Goal: Task Accomplishment & Management: Manage account settings

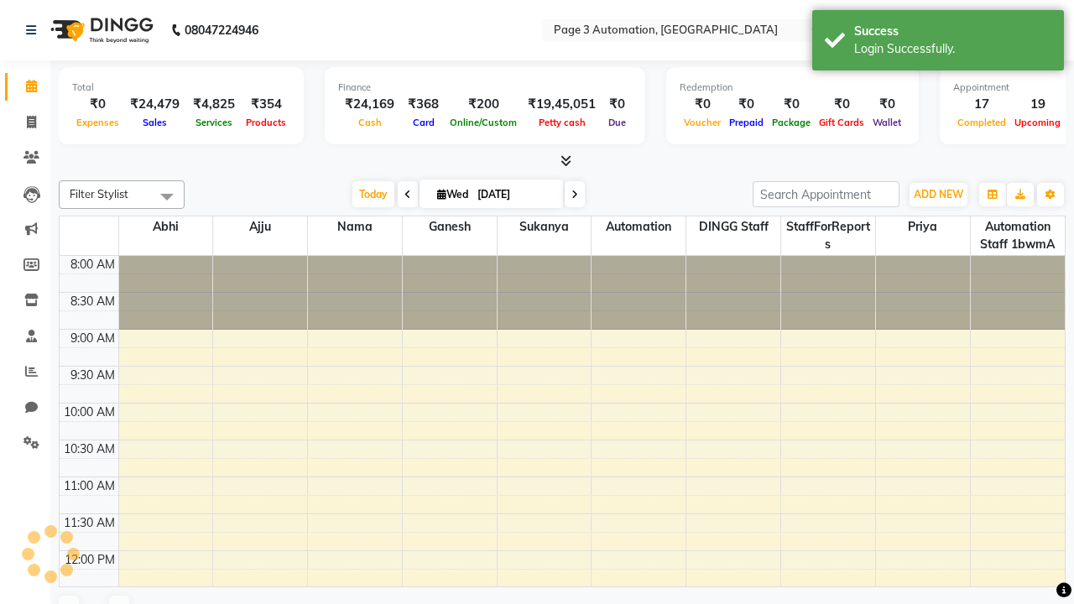
select select "en"
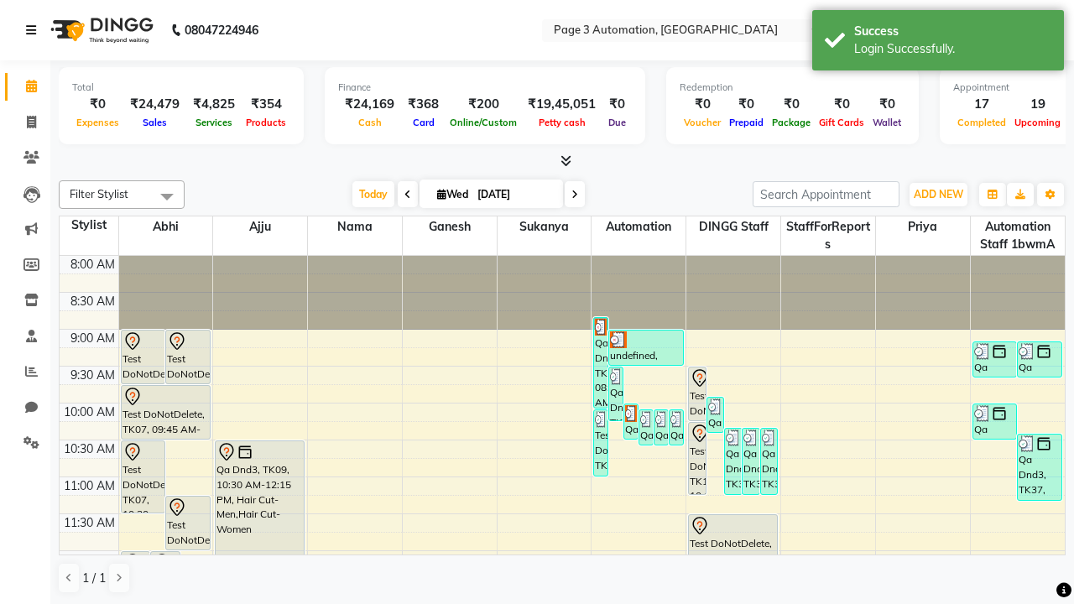
click at [34, 30] on icon at bounding box center [31, 30] width 10 height 12
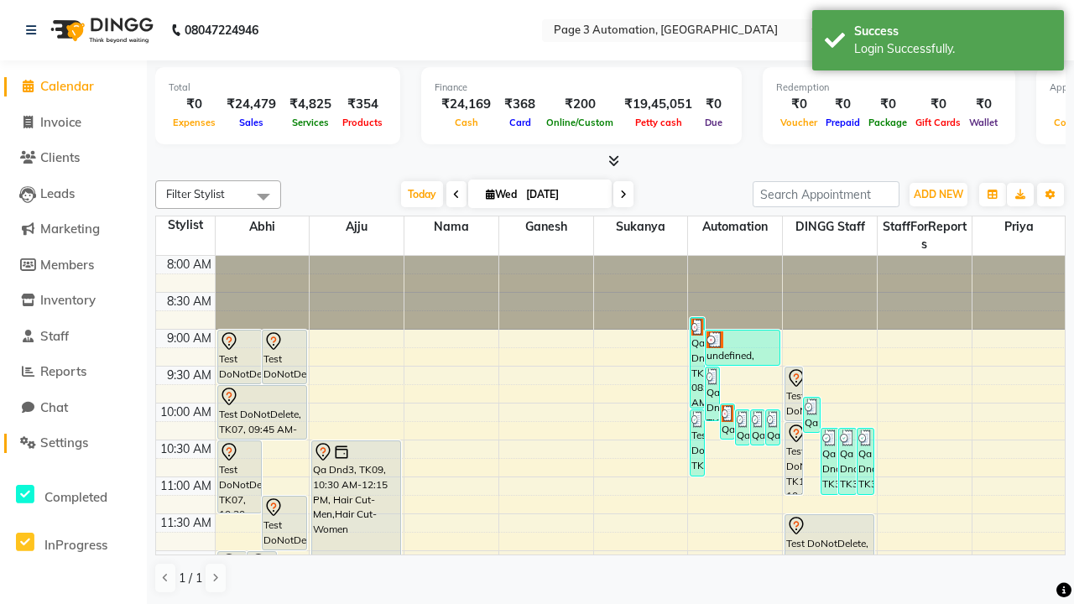
click at [73, 443] on span "Settings" at bounding box center [64, 443] width 48 height 16
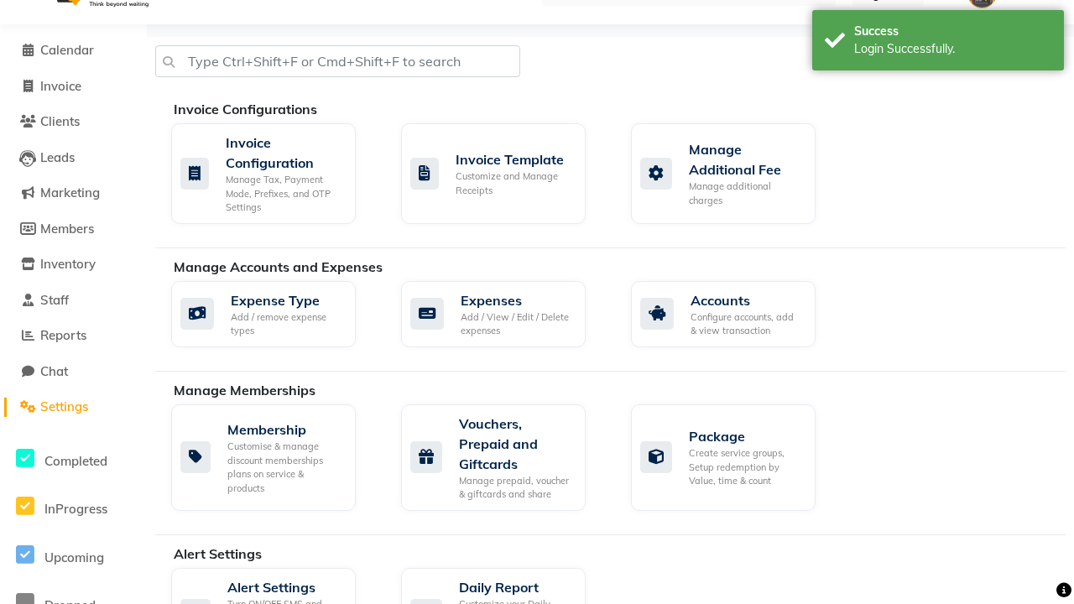
select select "2: 15"
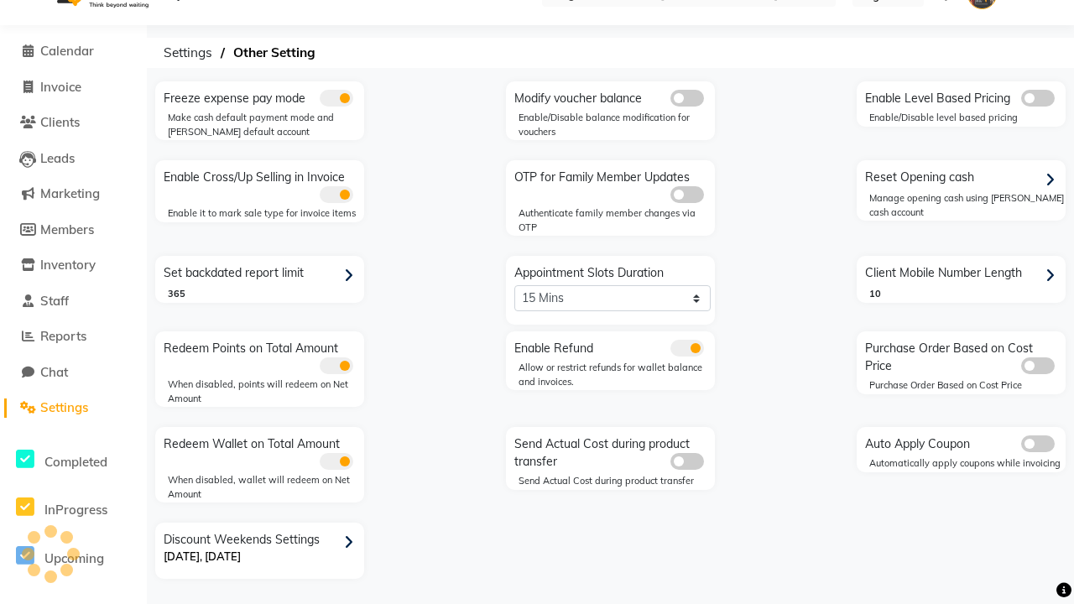
scroll to position [35, 0]
click at [188, 53] on span "Settings" at bounding box center [187, 53] width 65 height 30
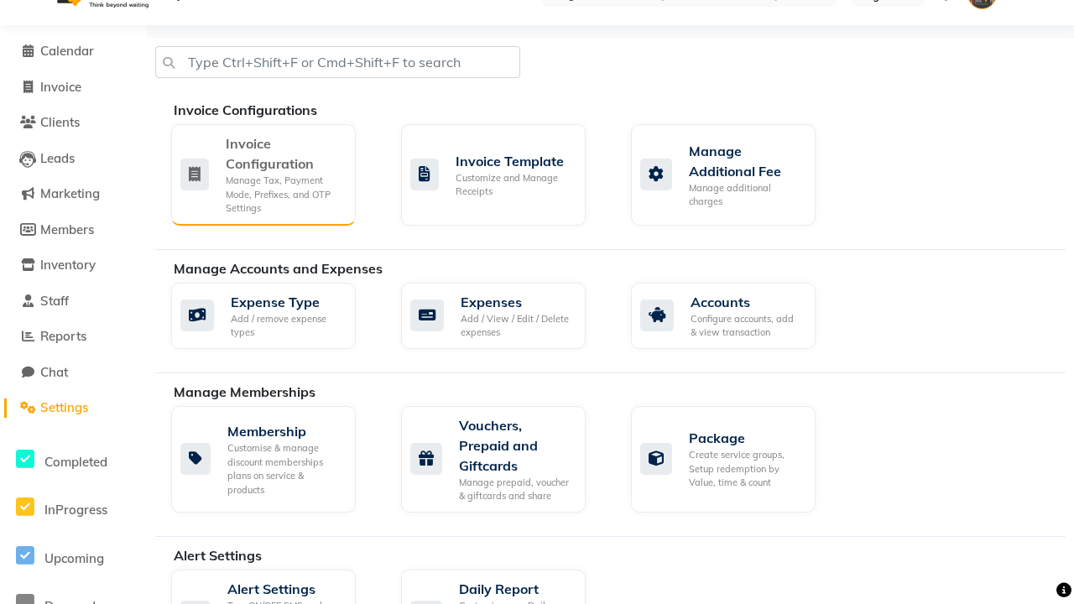
click at [263, 174] on div "Manage Tax, Payment Mode, Prefixes, and OTP Settings" at bounding box center [284, 195] width 117 height 42
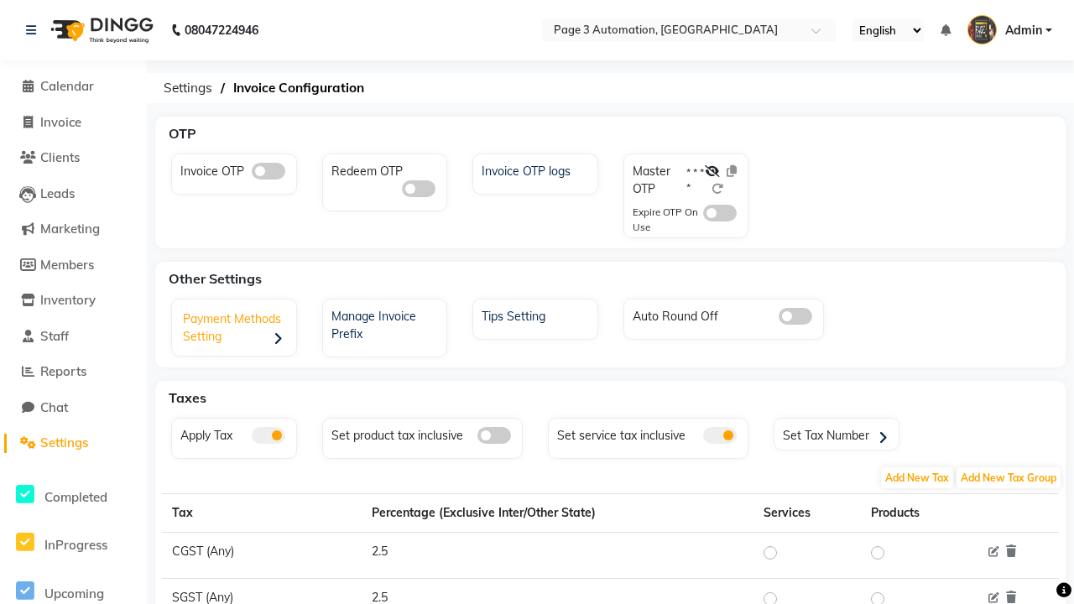
click at [236, 330] on div "Payment Methods Setting" at bounding box center [236, 330] width 120 height 52
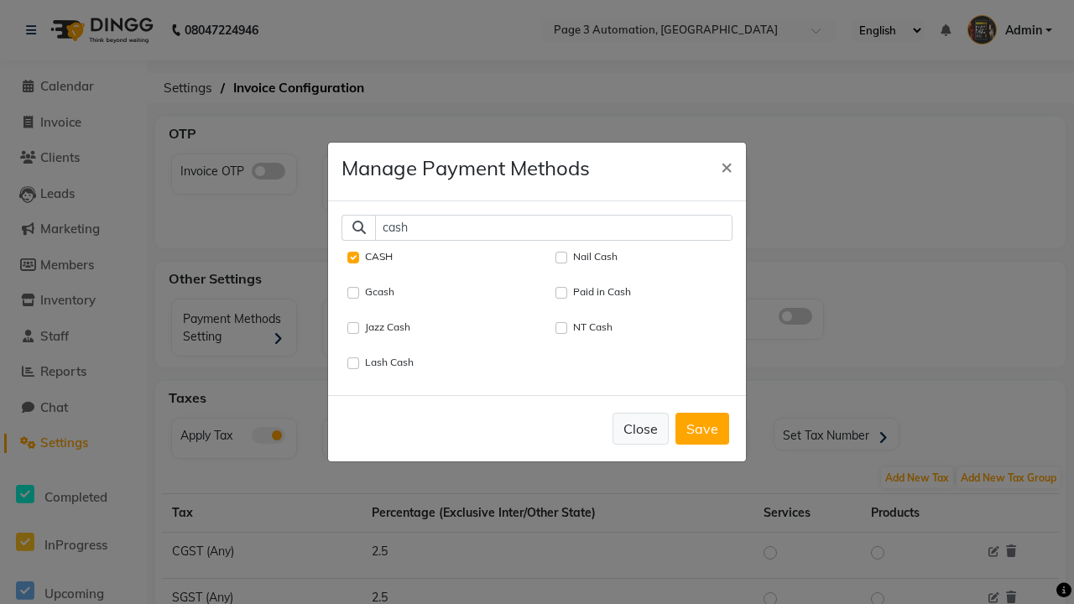
type input "cash"
click at [640, 428] on button "Close" at bounding box center [641, 429] width 56 height 32
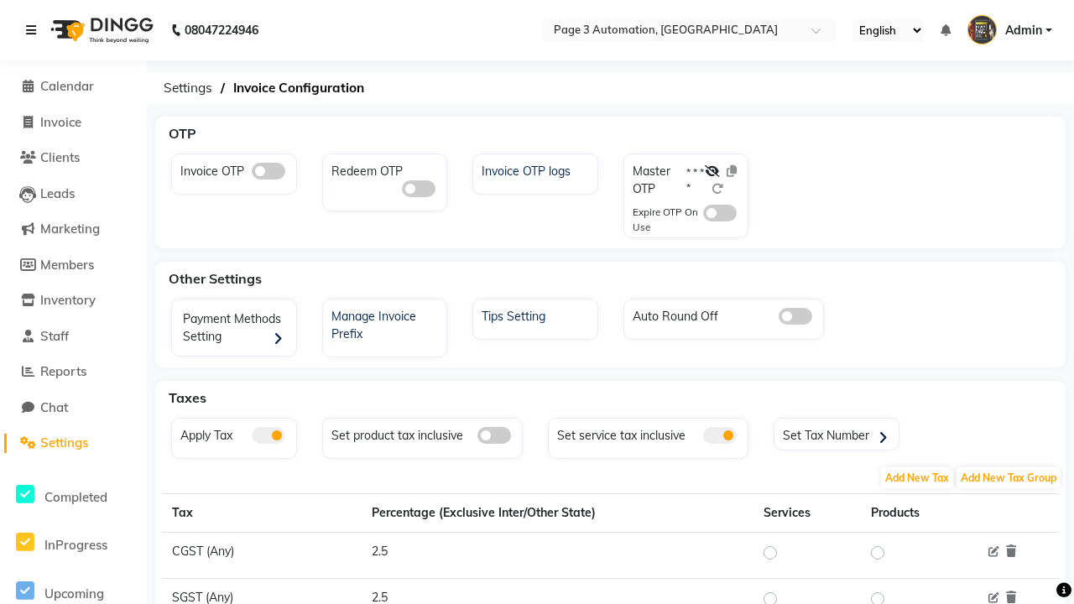
click at [34, 30] on icon at bounding box center [31, 30] width 10 height 12
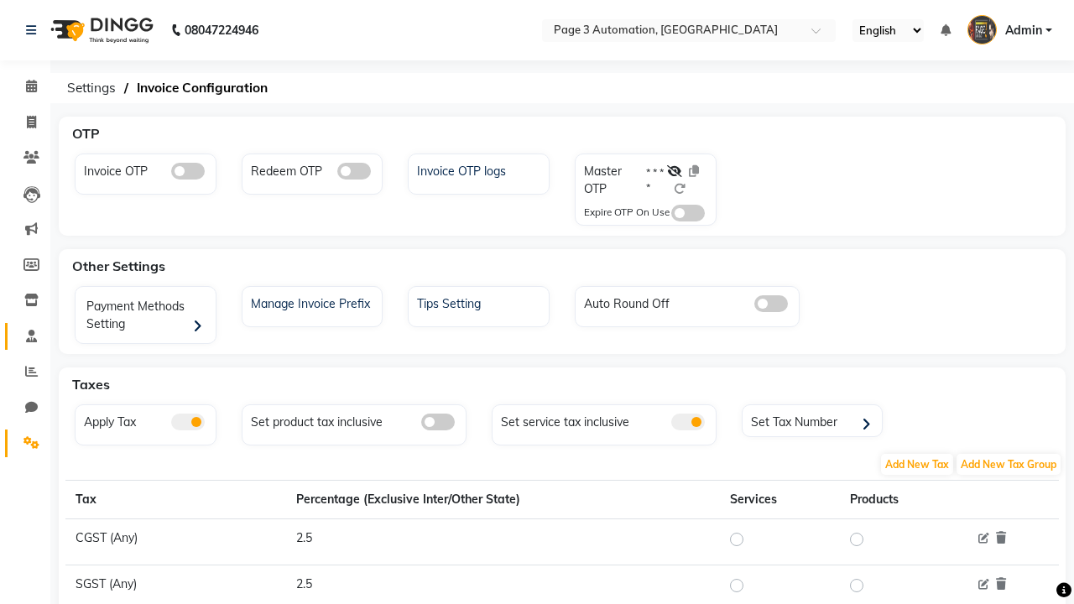
click at [25, 336] on span at bounding box center [31, 336] width 29 height 19
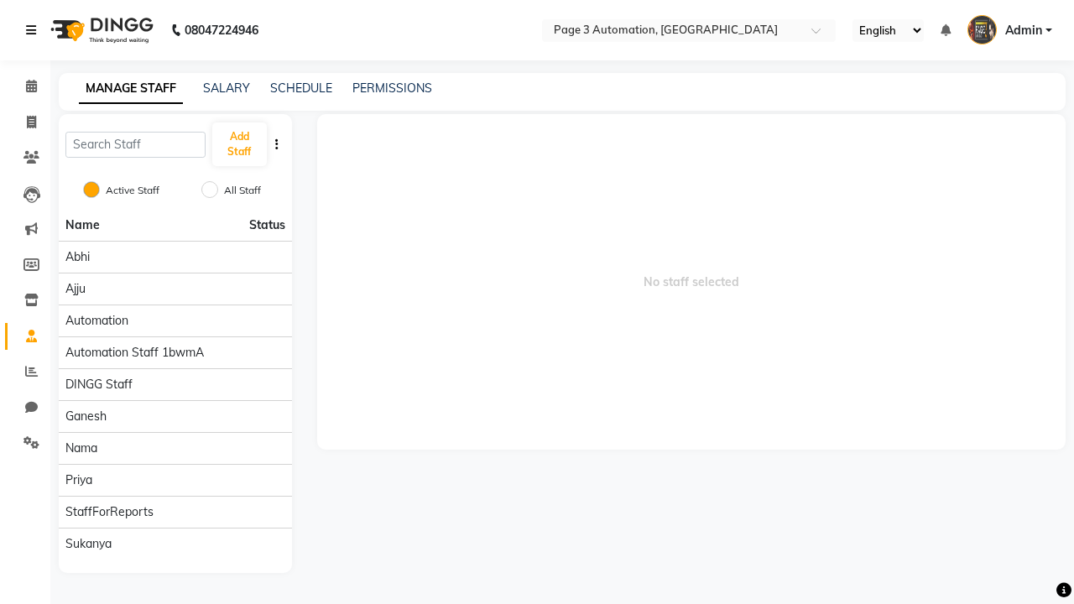
click at [34, 30] on icon at bounding box center [31, 30] width 10 height 12
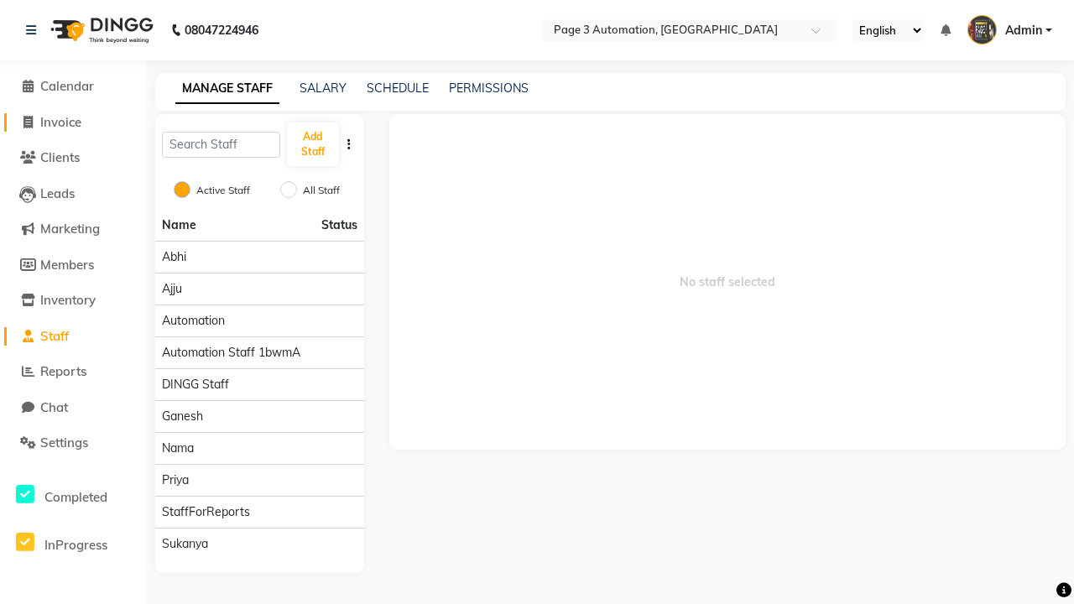
click at [73, 122] on span "Invoice" at bounding box center [60, 122] width 41 height 16
select select "2774"
select select "service"
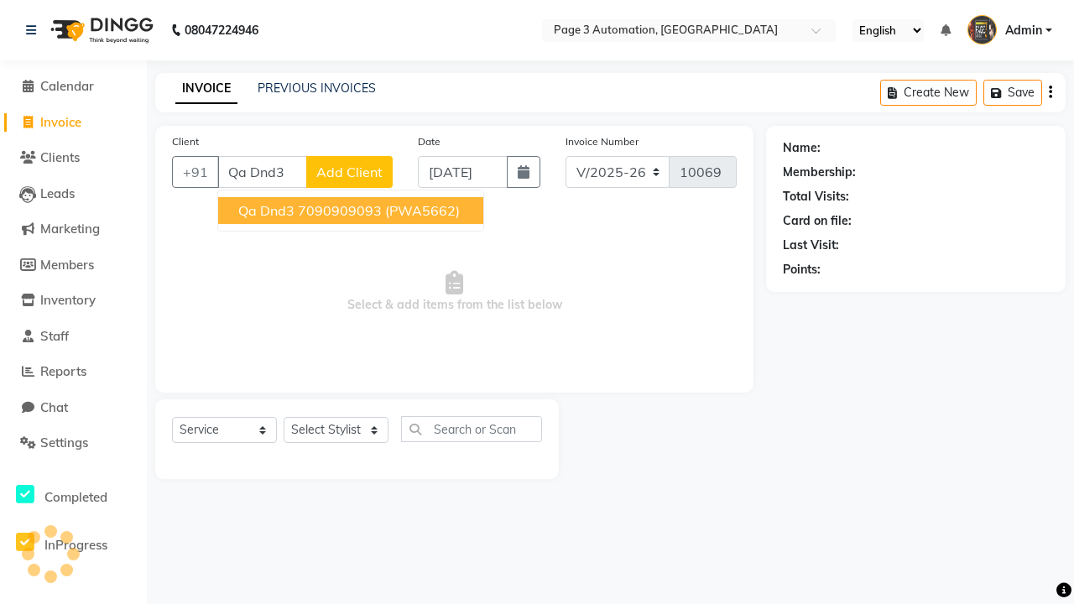
click at [353, 211] on ngb-highlight "7090909093" at bounding box center [340, 210] width 84 height 17
type input "7090909093"
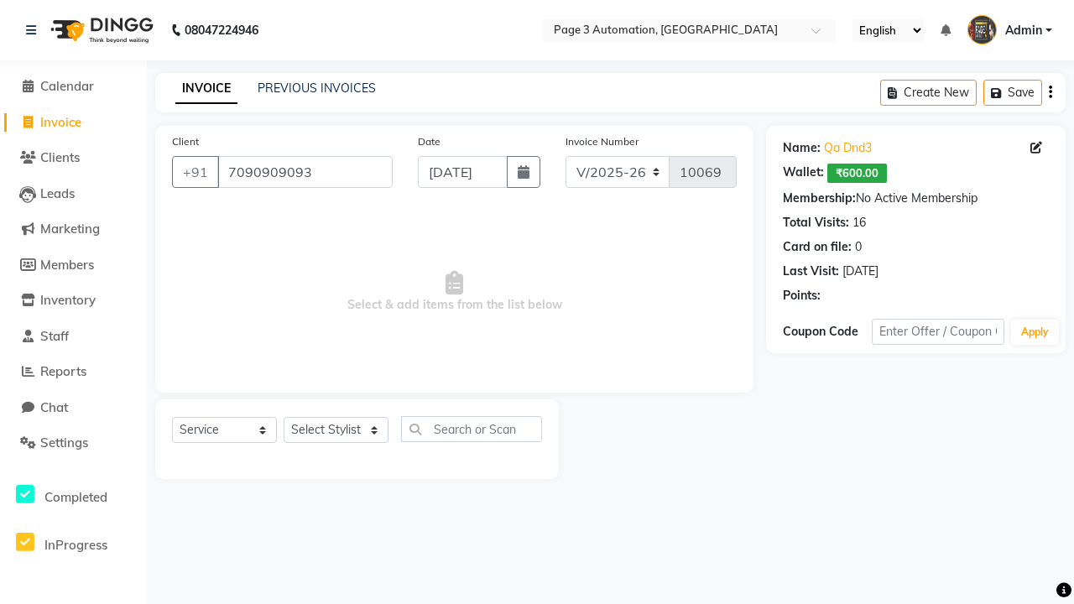
select select "71572"
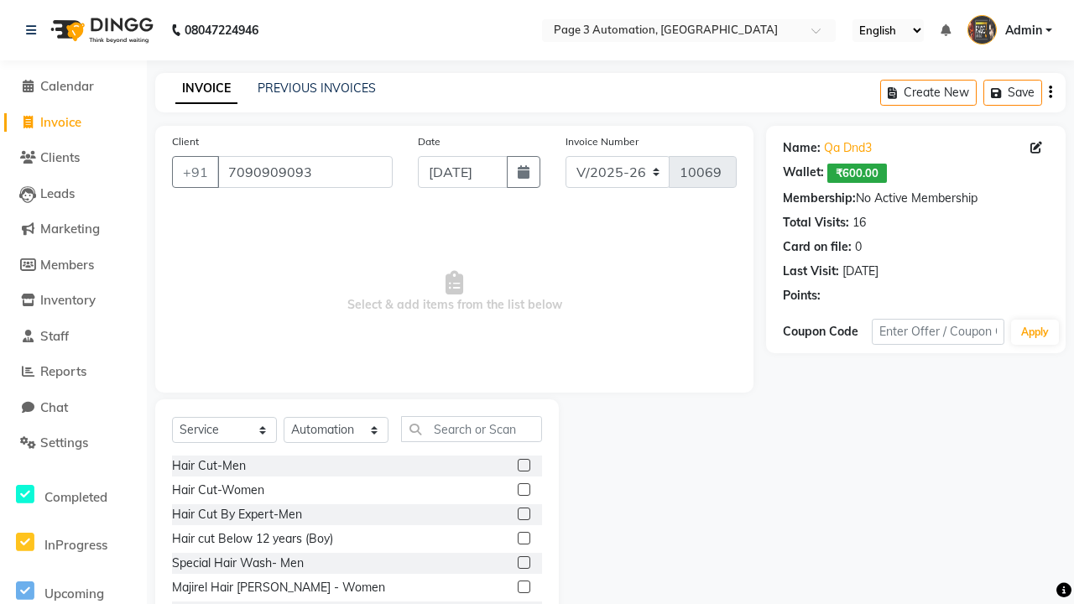
click at [523, 539] on label at bounding box center [524, 538] width 13 height 13
click at [523, 539] on input "checkbox" at bounding box center [523, 539] width 11 height 11
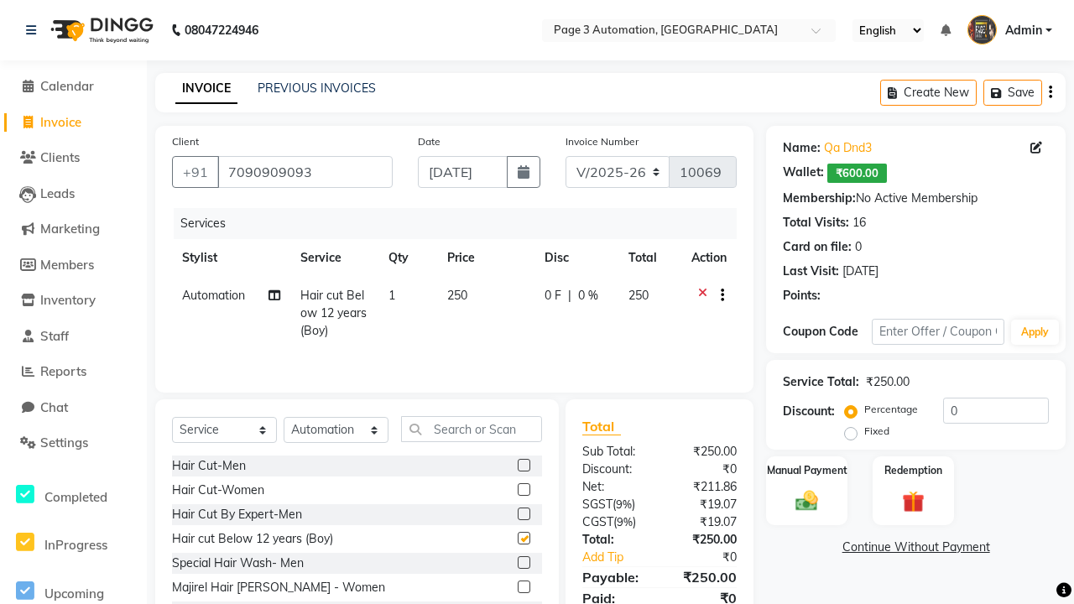
checkbox input "false"
click at [807, 470] on label "Manual Payment" at bounding box center [808, 470] width 84 height 16
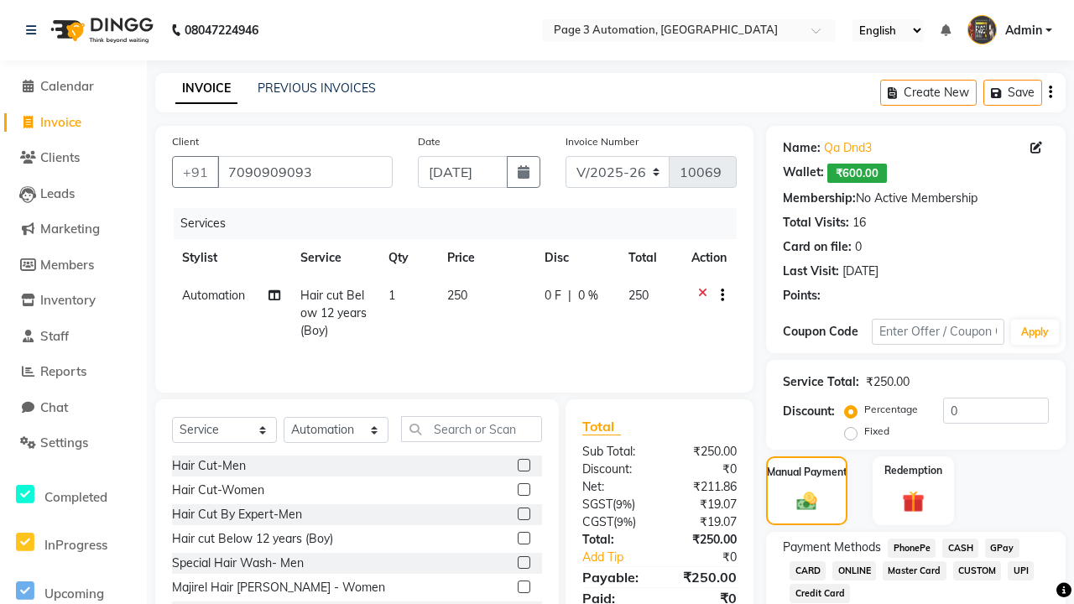
click at [960, 548] on span "CASH" at bounding box center [961, 548] width 36 height 19
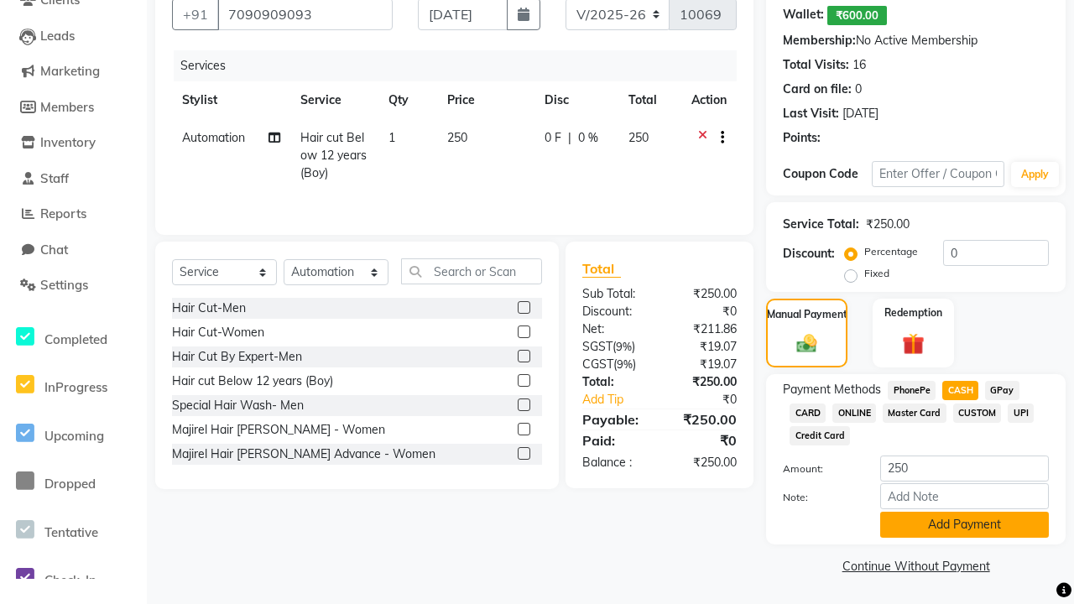
click at [964, 525] on button "Add Payment" at bounding box center [965, 525] width 169 height 26
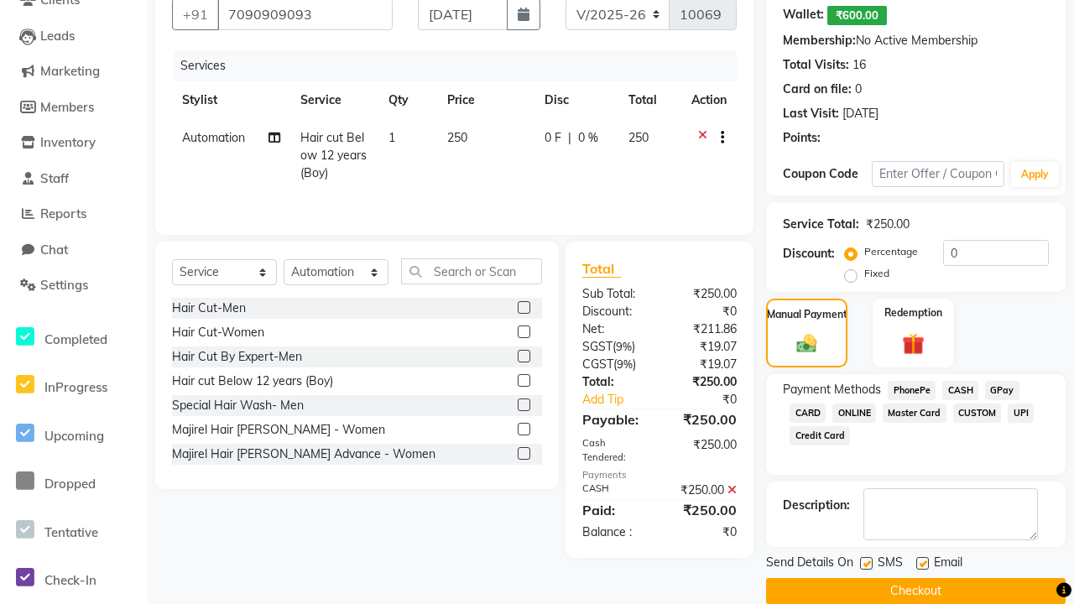
click at [866, 563] on label at bounding box center [866, 563] width 13 height 13
click at [866, 563] on input "checkbox" at bounding box center [865, 564] width 11 height 11
checkbox input "false"
click at [922, 563] on label at bounding box center [923, 563] width 13 height 13
click at [922, 563] on input "checkbox" at bounding box center [922, 564] width 11 height 11
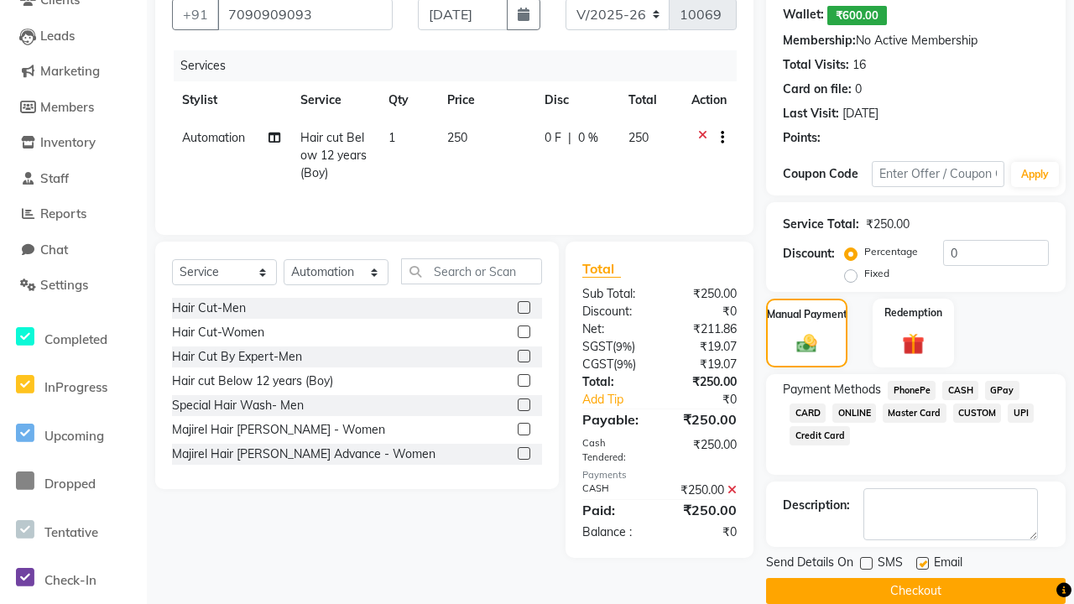
checkbox input "false"
click at [916, 591] on button "Checkout" at bounding box center [916, 591] width 300 height 26
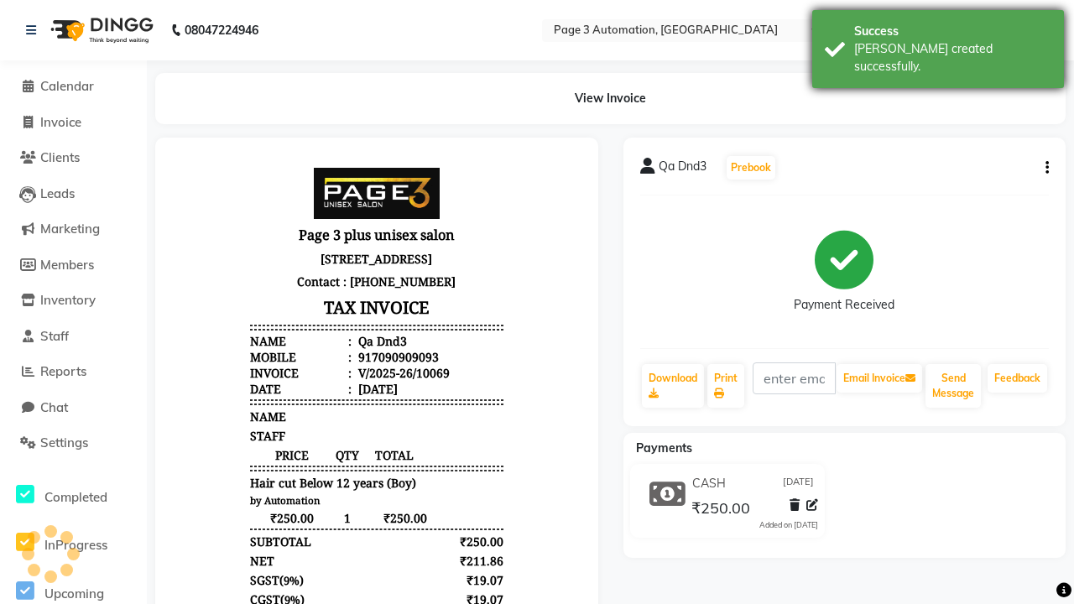
click at [938, 43] on div "[PERSON_NAME] created successfully." at bounding box center [952, 57] width 197 height 35
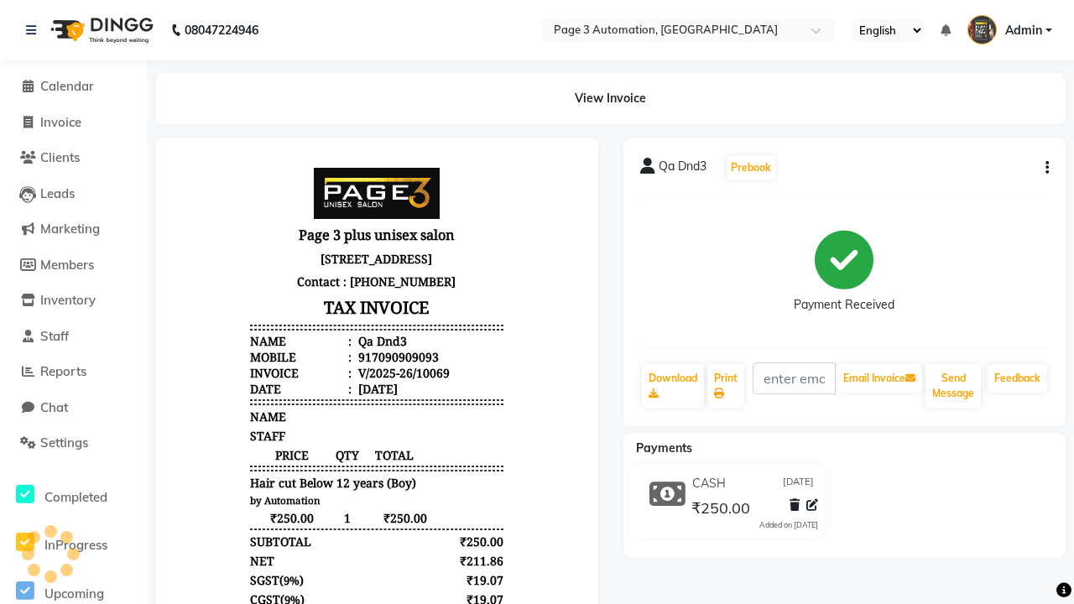
click at [1044, 168] on button "button" at bounding box center [1044, 168] width 10 height 18
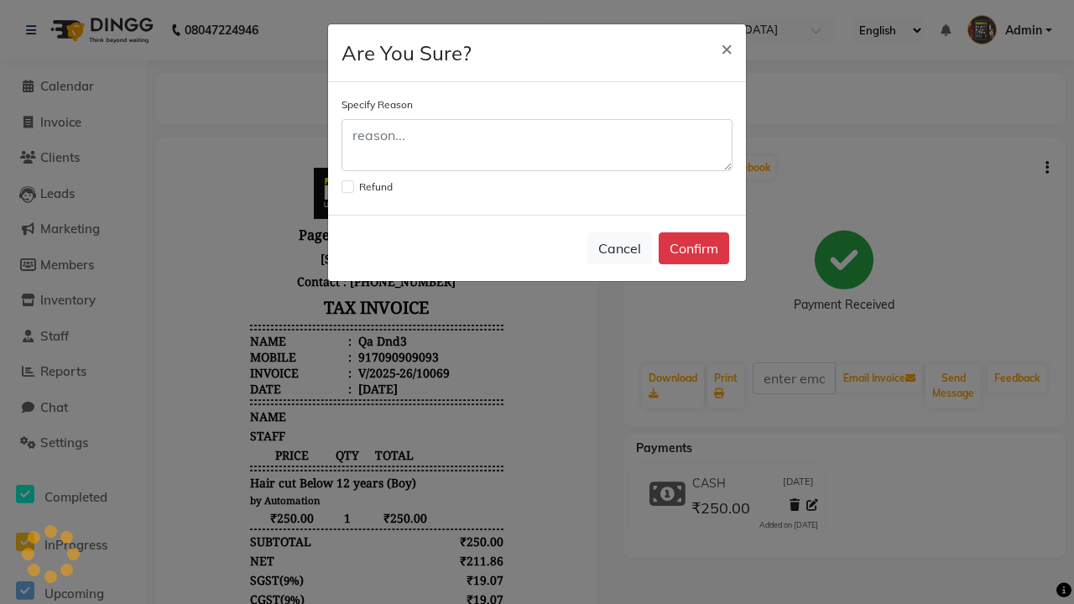
click at [348, 186] on label at bounding box center [348, 186] width 13 height 13
click at [348, 186] on input "checkbox" at bounding box center [347, 185] width 11 height 11
checkbox input "true"
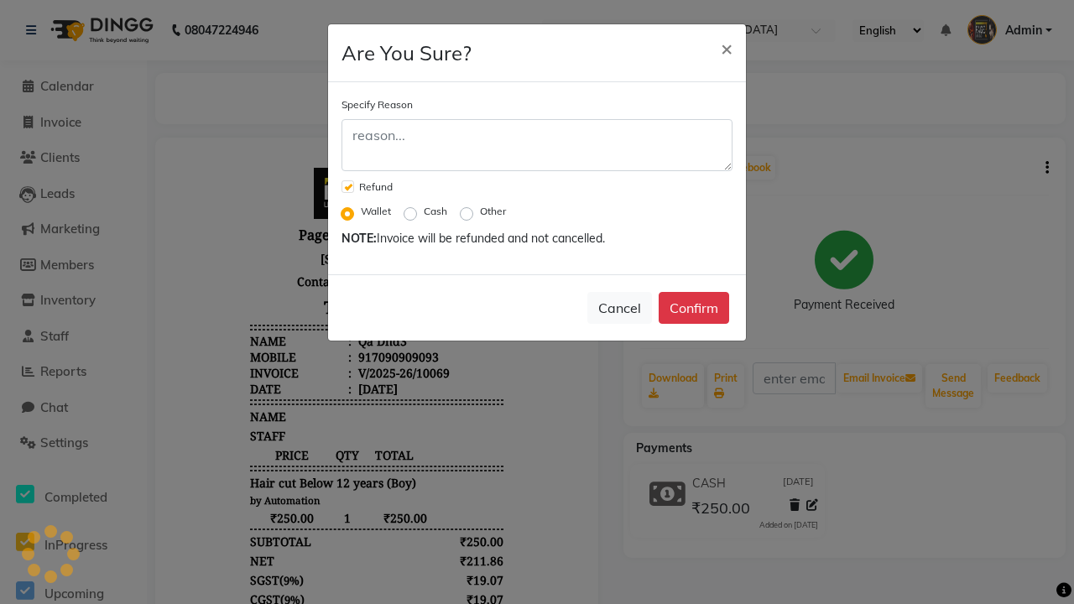
click at [436, 212] on label "Cash" at bounding box center [436, 211] width 24 height 15
click at [420, 212] on input "Cash" at bounding box center [414, 212] width 12 height 12
radio input "true"
click at [694, 308] on button "Confirm" at bounding box center [694, 308] width 71 height 32
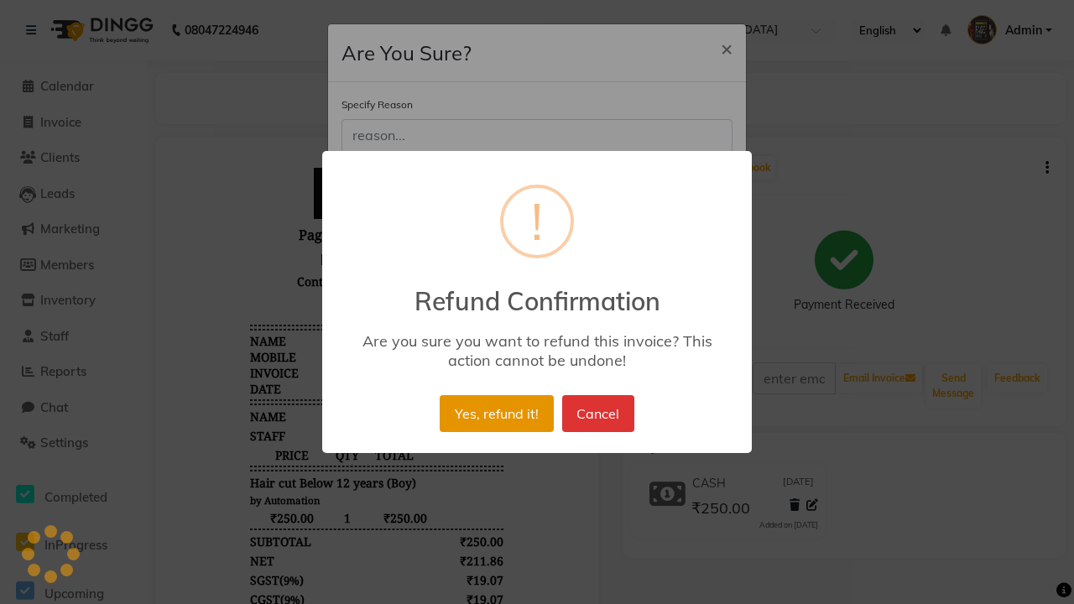
click at [496, 414] on button "Yes, refund it!" at bounding box center [496, 413] width 113 height 37
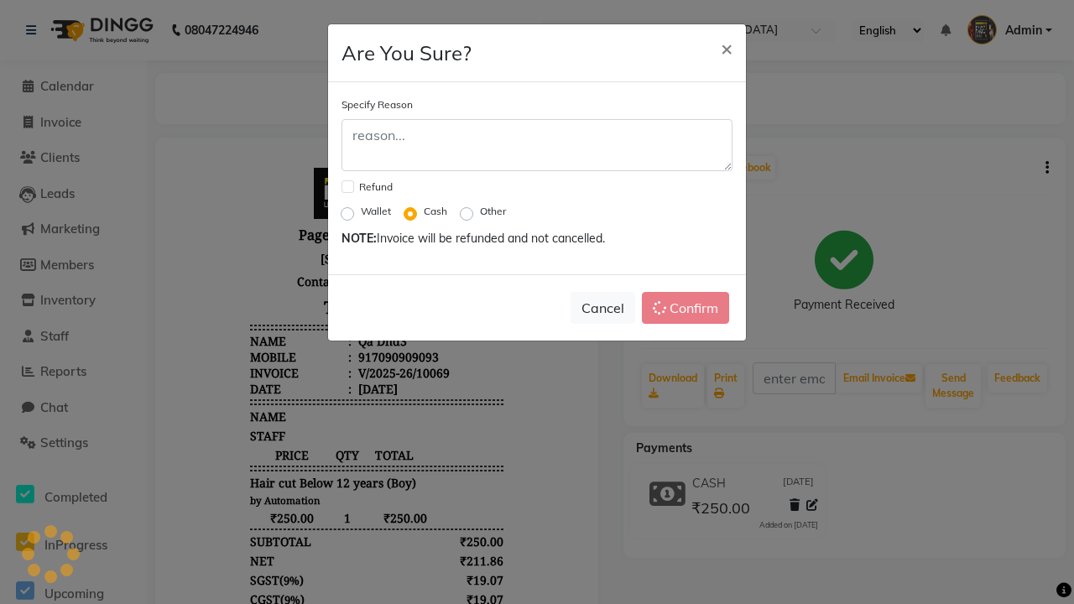
checkbox input "false"
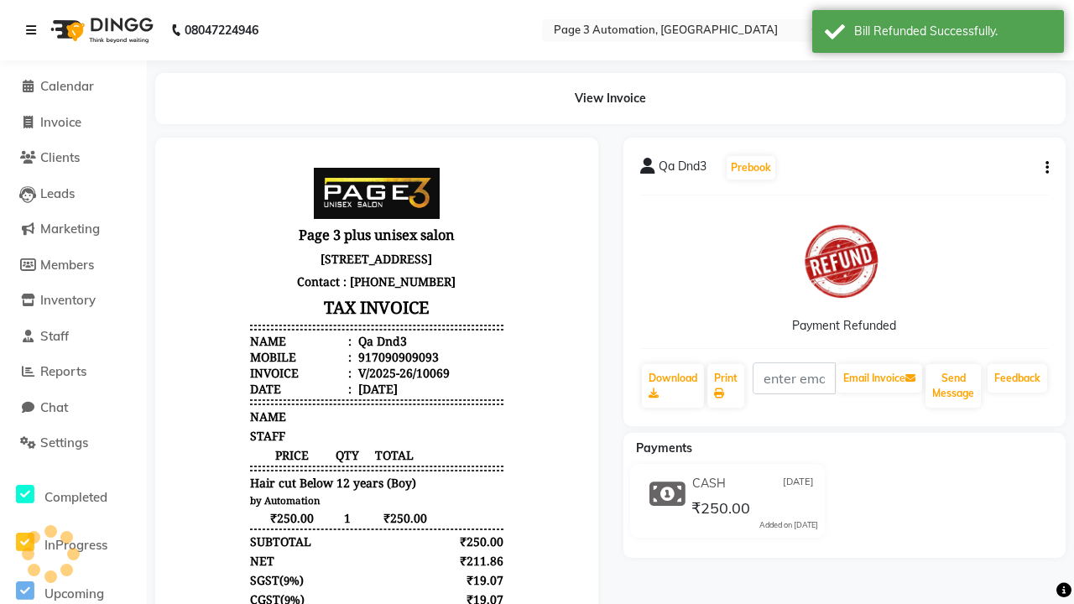
click at [30, 30] on icon at bounding box center [31, 30] width 10 height 12
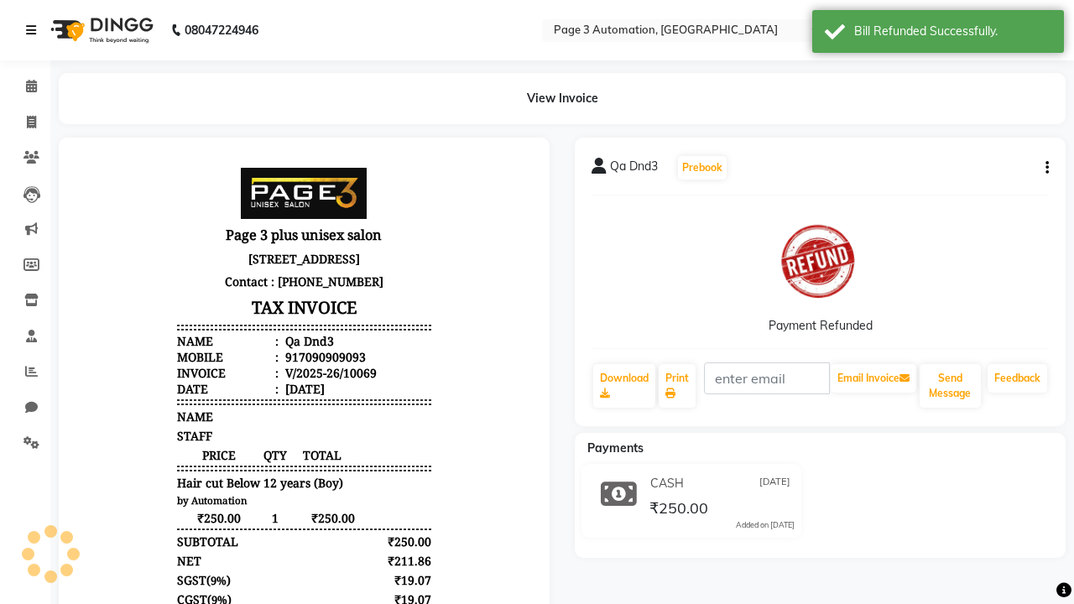
scroll to position [7, 0]
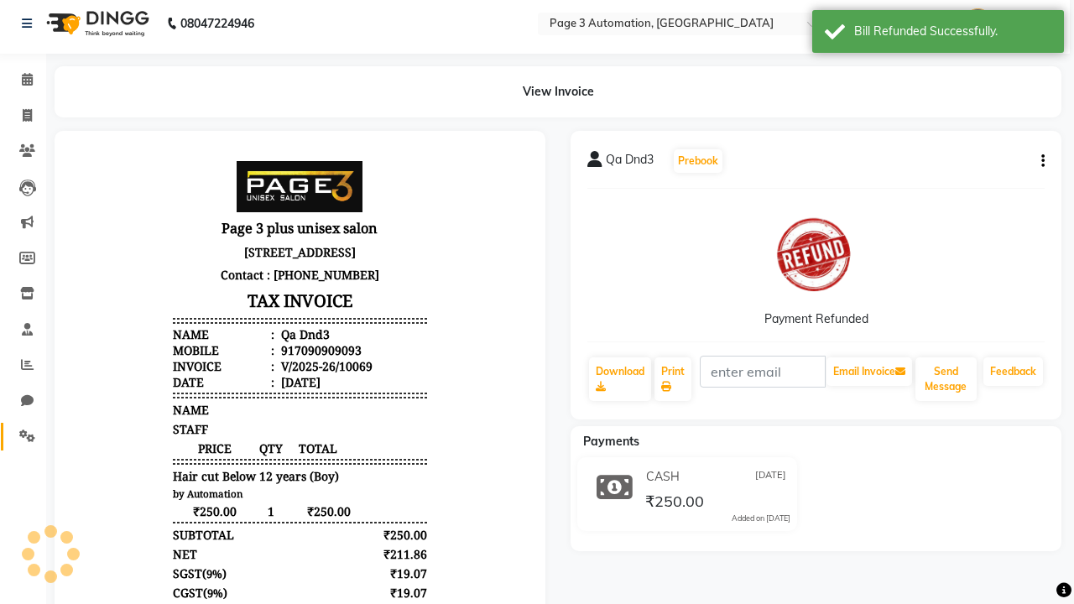
click at [21, 436] on icon at bounding box center [27, 436] width 16 height 13
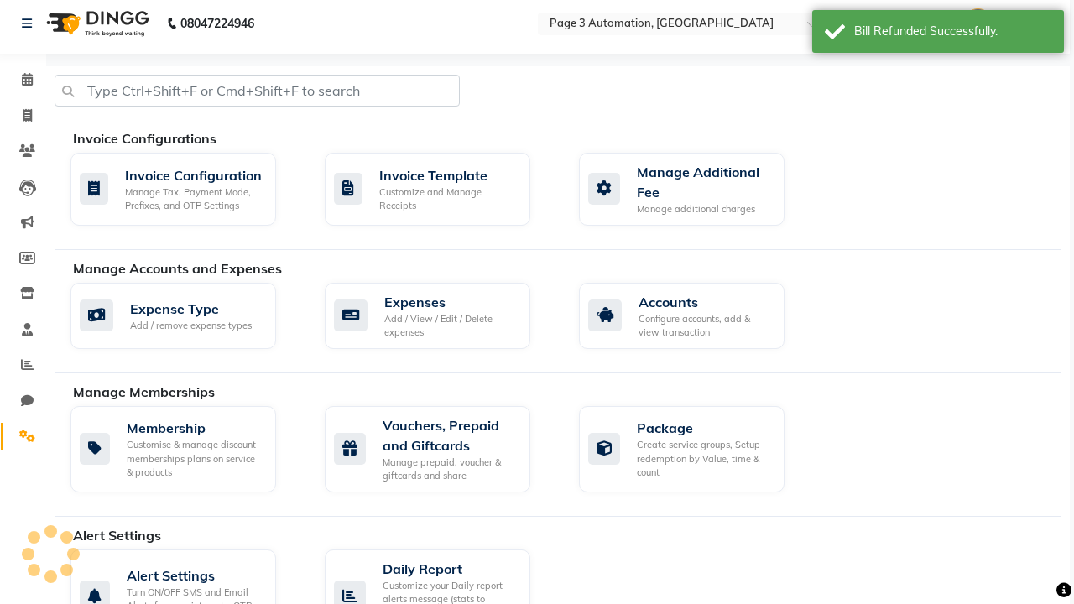
select select "2: 15"
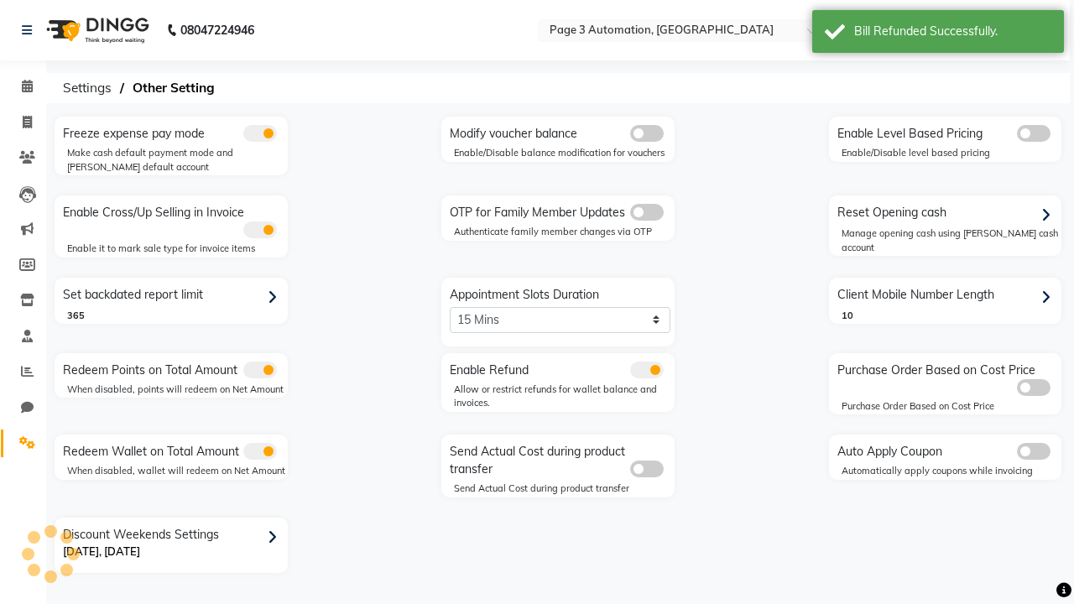
click at [947, 213] on div "Reset Opening cash" at bounding box center [948, 213] width 229 height 27
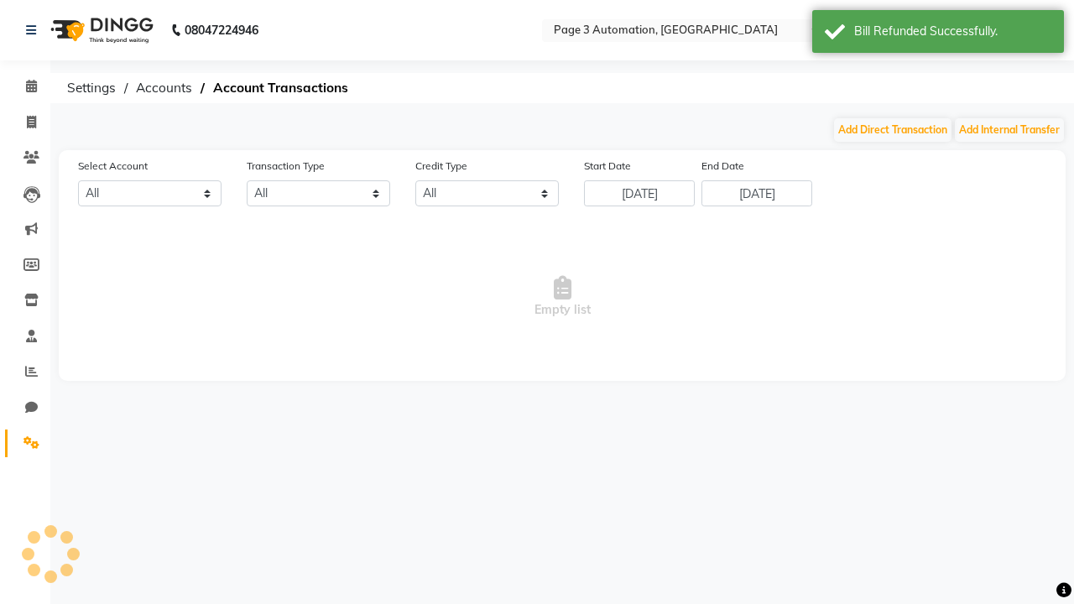
select select "1486"
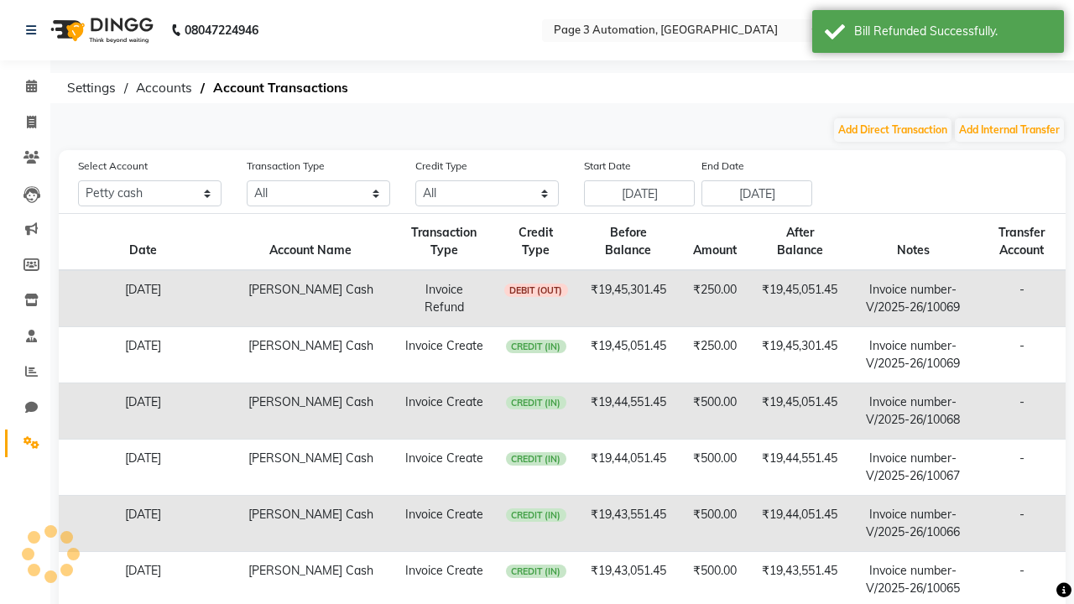
scroll to position [17, 0]
